Goal: Navigation & Orientation: Find specific page/section

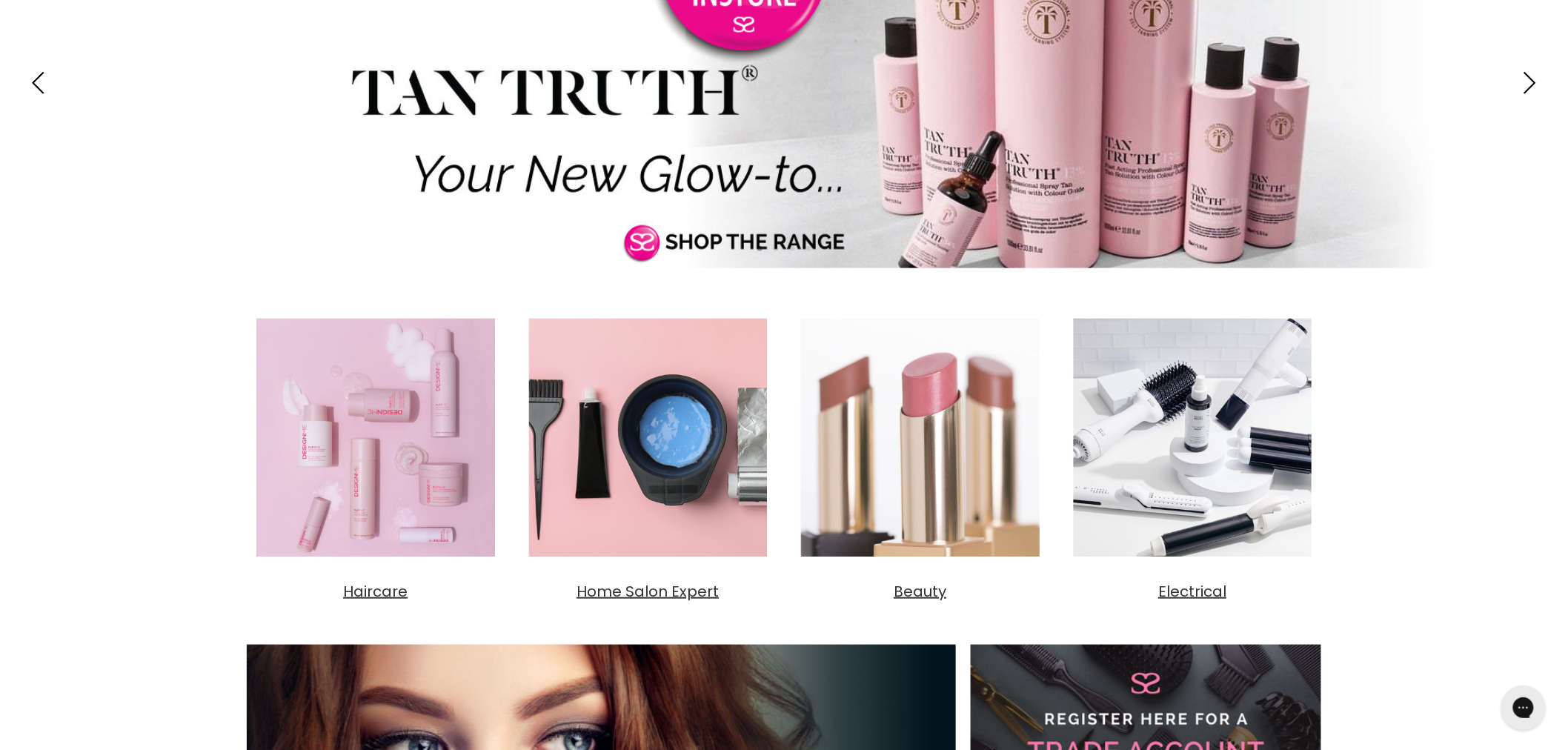
scroll to position [412, 0]
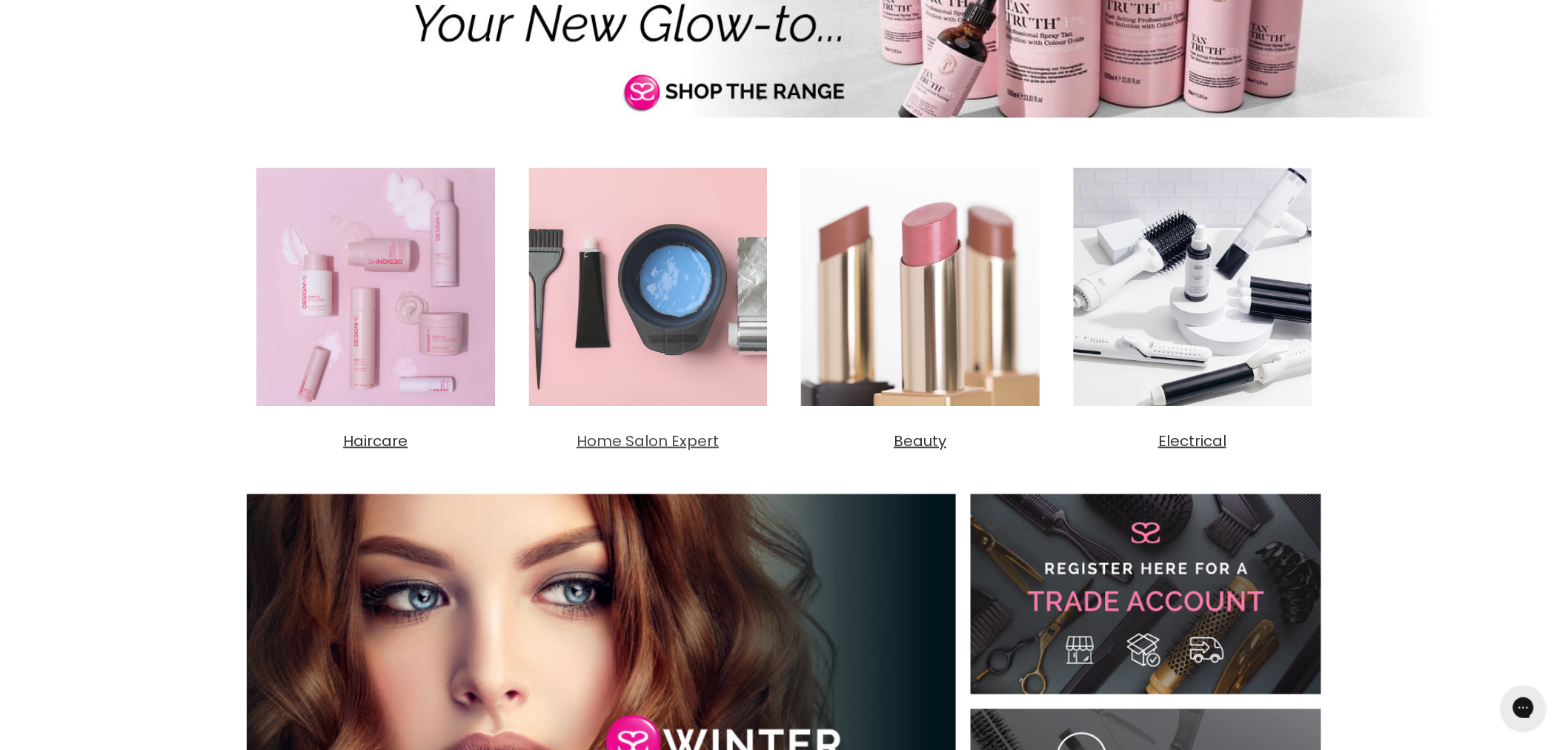
click at [647, 438] on span "Home Salon Expert" at bounding box center [648, 440] width 143 height 21
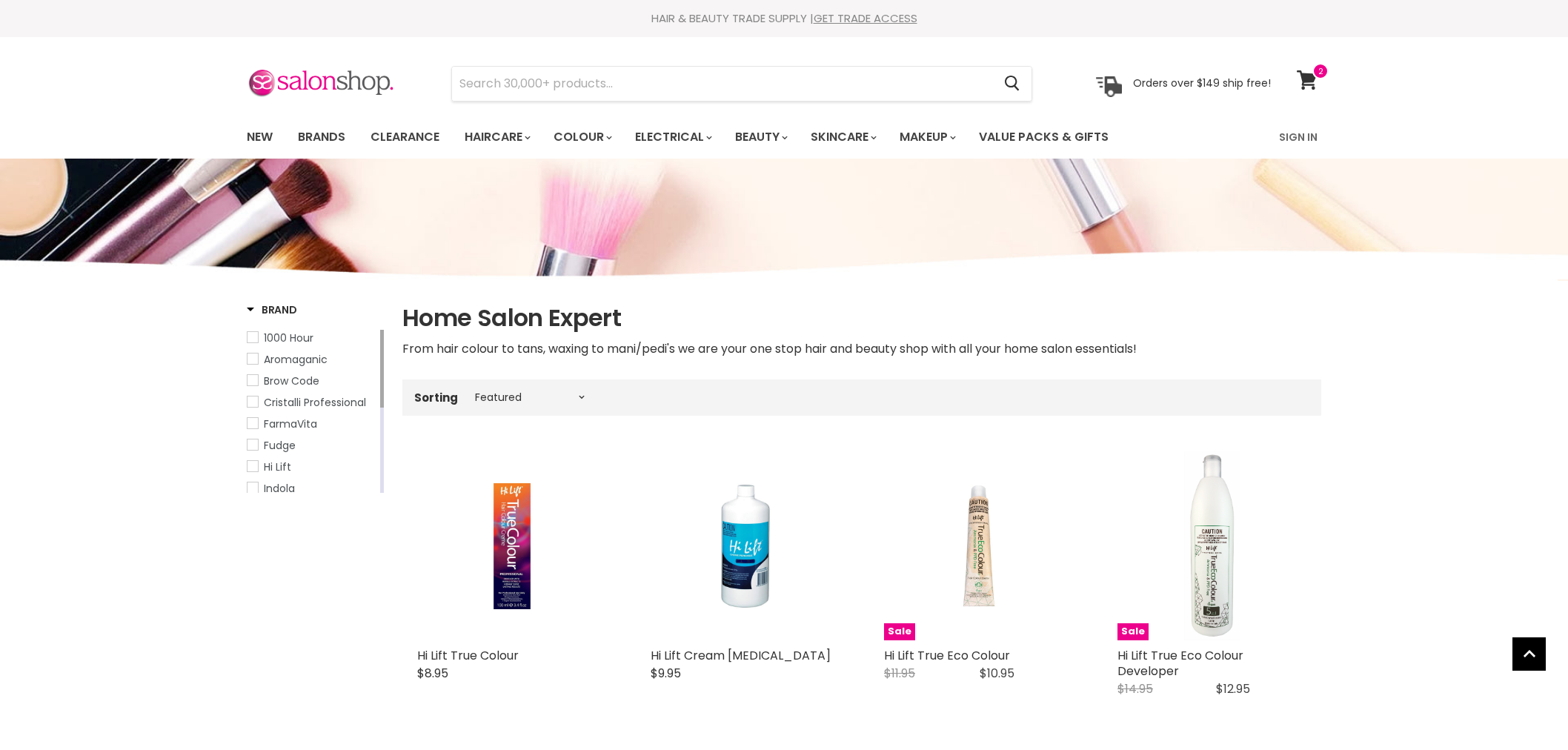
select select "manual"
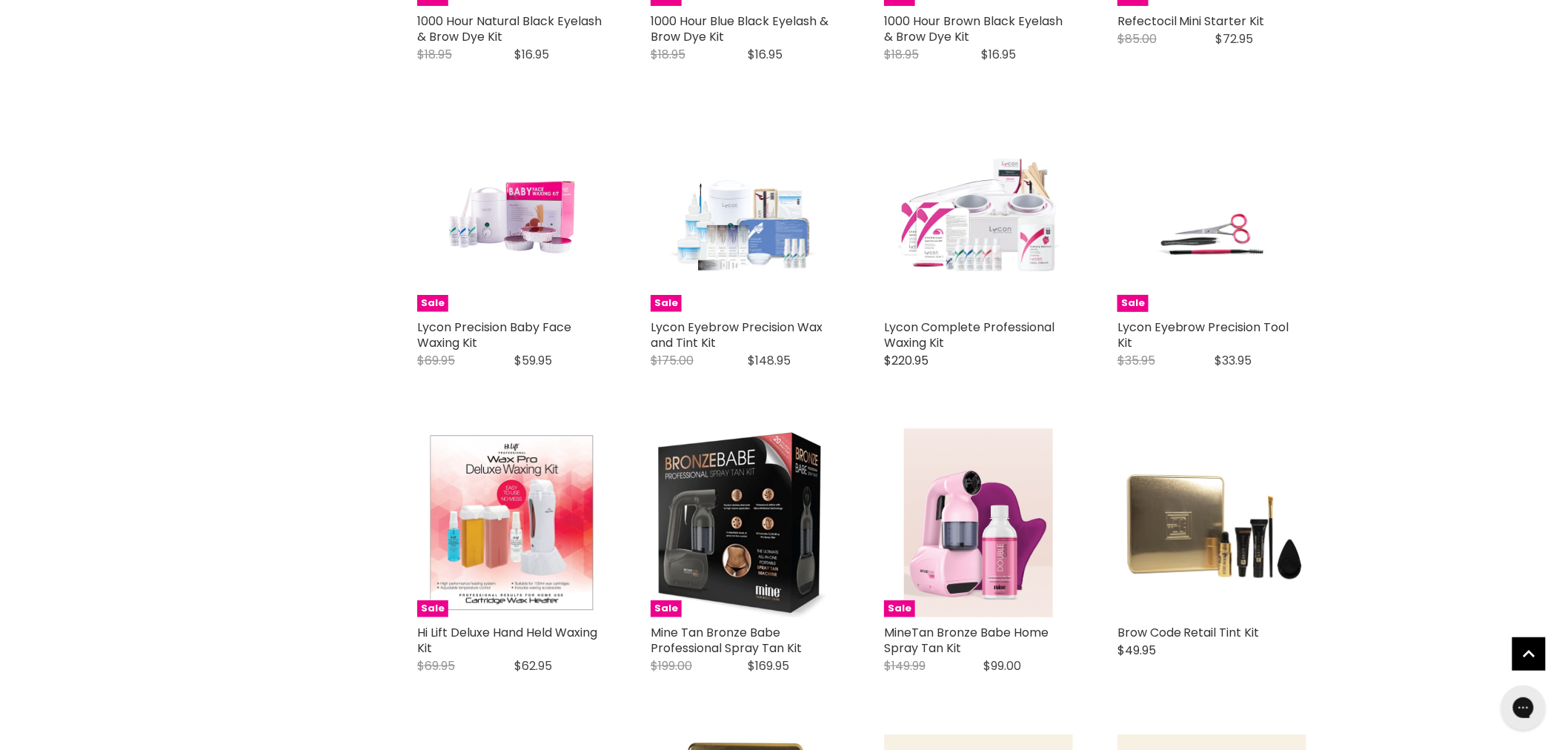
scroll to position [2798, 0]
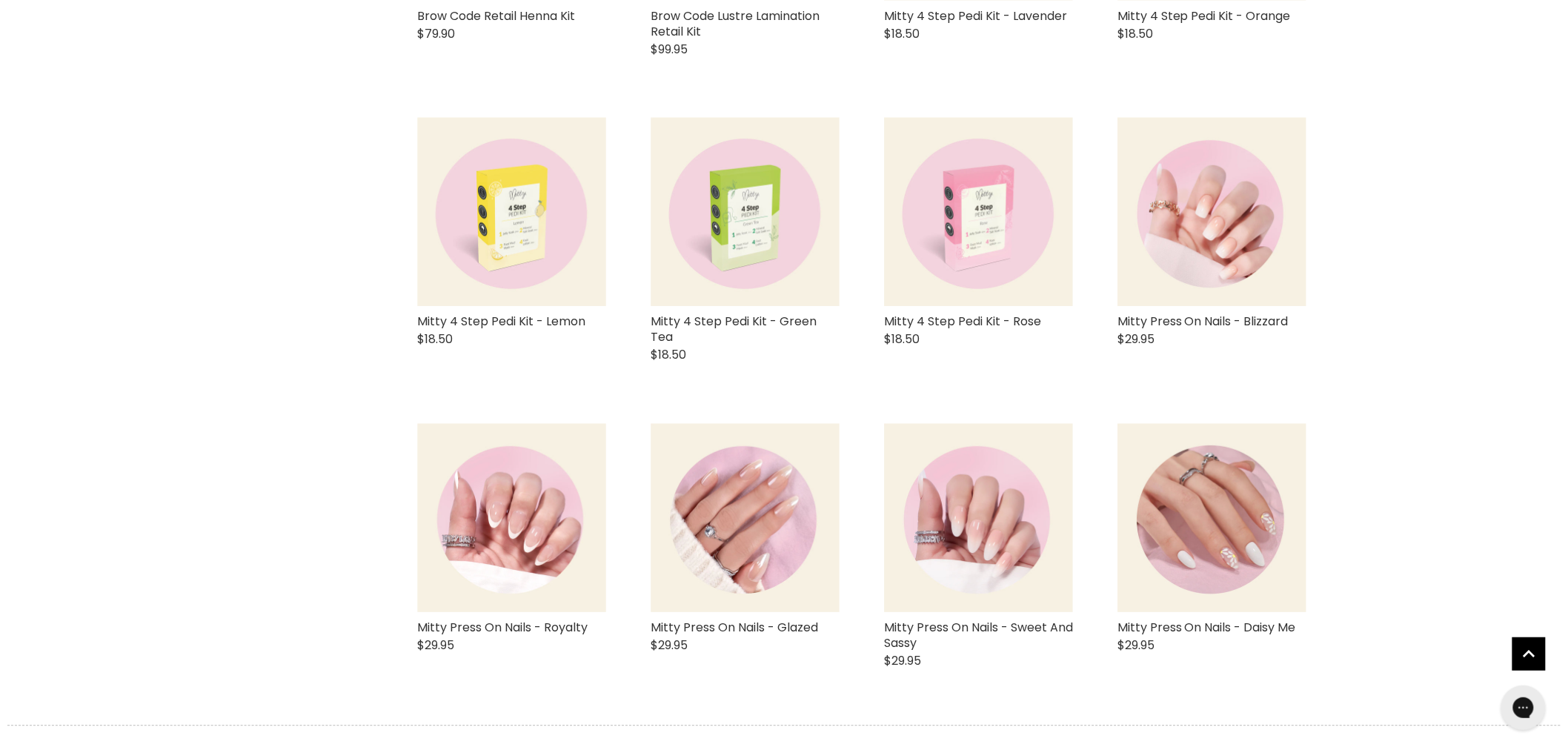
scroll to position [3539, 0]
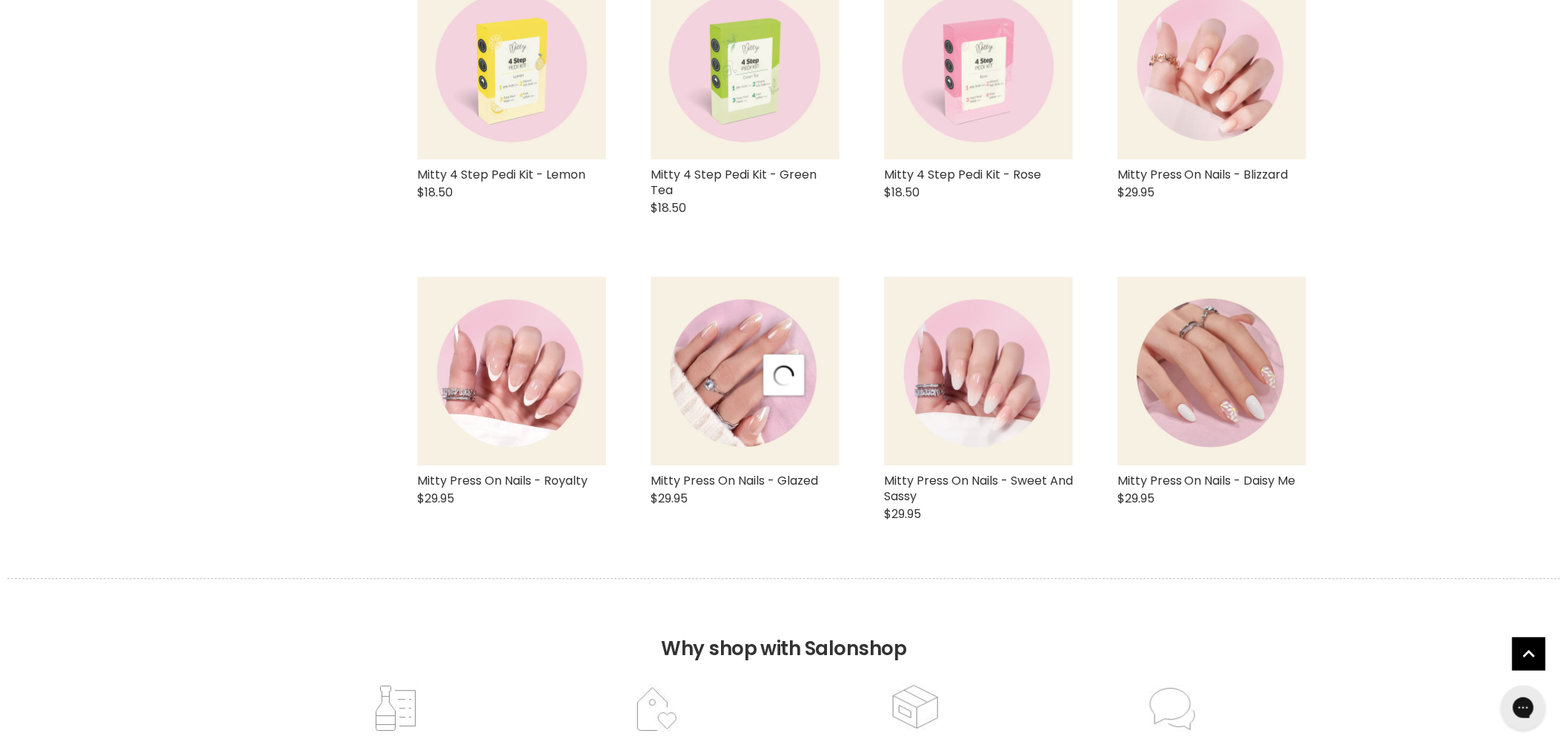
select select "manual"
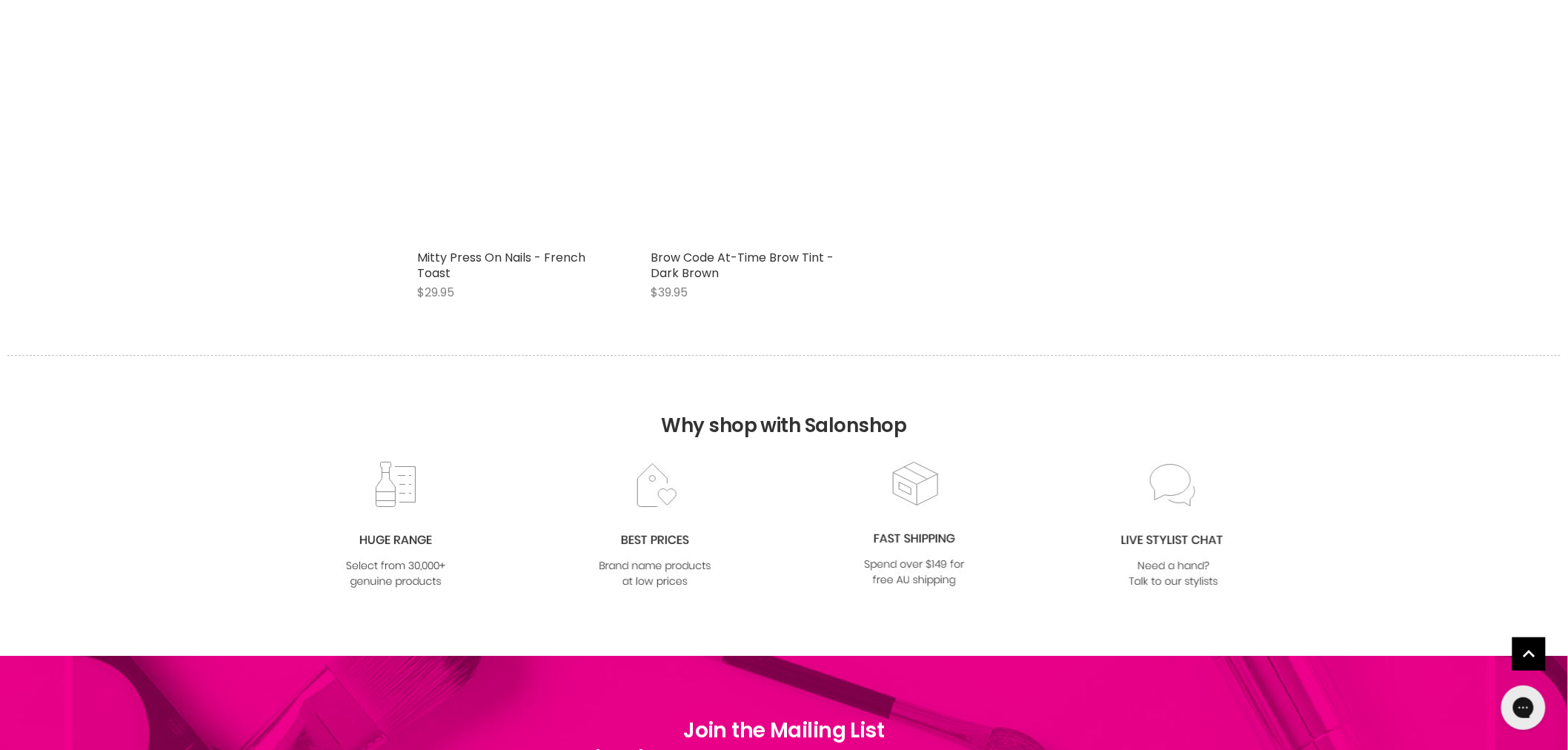
scroll to position [6337, 0]
